Goal: Find specific page/section: Find specific page/section

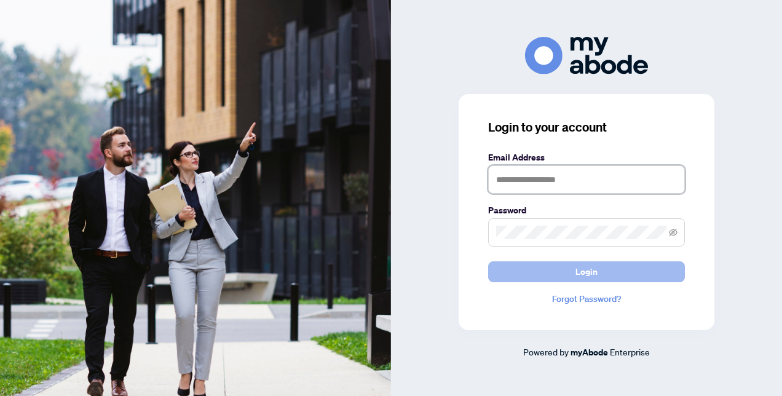
type input "**********"
click at [567, 273] on button "Login" at bounding box center [586, 271] width 197 height 21
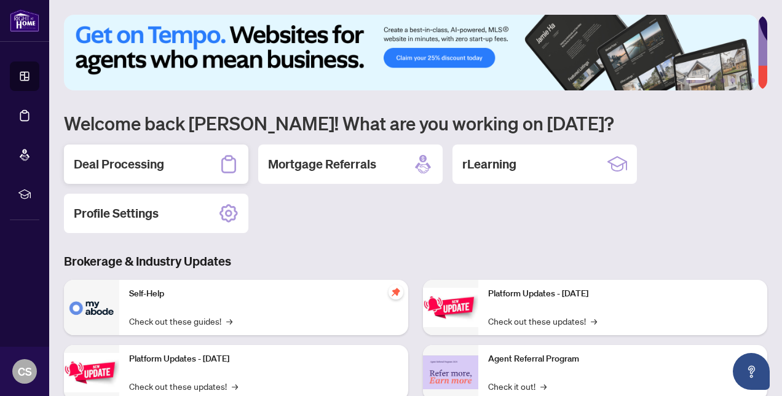
click at [146, 160] on h2 "Deal Processing" at bounding box center [119, 163] width 90 height 17
